Goal: Find specific page/section: Find specific page/section

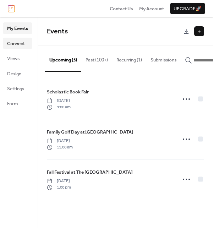
click at [14, 43] on span "Connect" at bounding box center [16, 43] width 18 height 7
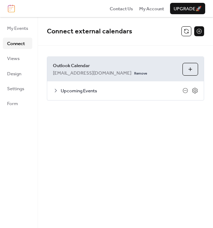
click at [57, 91] on icon at bounding box center [56, 91] width 6 height 6
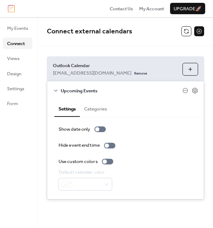
click at [57, 91] on icon at bounding box center [56, 91] width 6 height 6
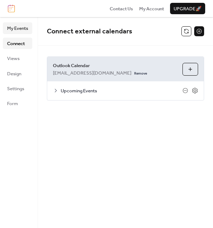
click at [23, 27] on span "My Events" at bounding box center [17, 28] width 21 height 7
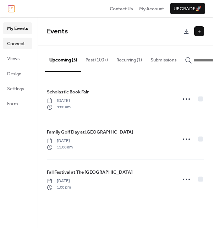
click at [24, 41] on span "Connect" at bounding box center [16, 43] width 18 height 7
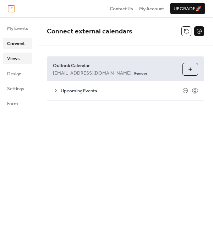
click at [18, 58] on span "Views" at bounding box center [13, 58] width 12 height 7
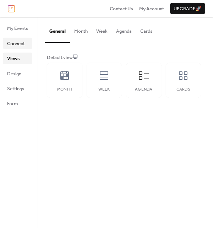
click at [18, 43] on span "Connect" at bounding box center [16, 43] width 18 height 7
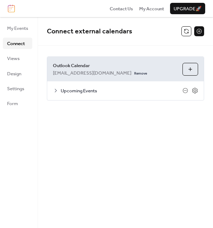
click at [57, 91] on icon at bounding box center [56, 91] width 6 height 6
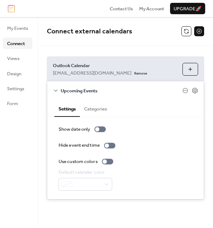
click at [57, 91] on icon at bounding box center [56, 91] width 6 height 6
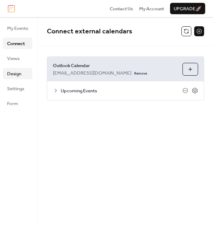
click at [15, 77] on span "Design" at bounding box center [14, 73] width 14 height 7
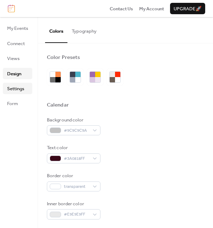
click at [21, 87] on span "Settings" at bounding box center [15, 88] width 17 height 7
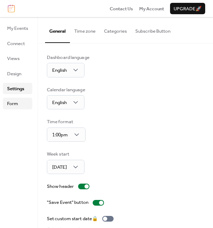
click at [20, 98] on link "Form" at bounding box center [17, 103] width 29 height 11
